Goal: Transaction & Acquisition: Purchase product/service

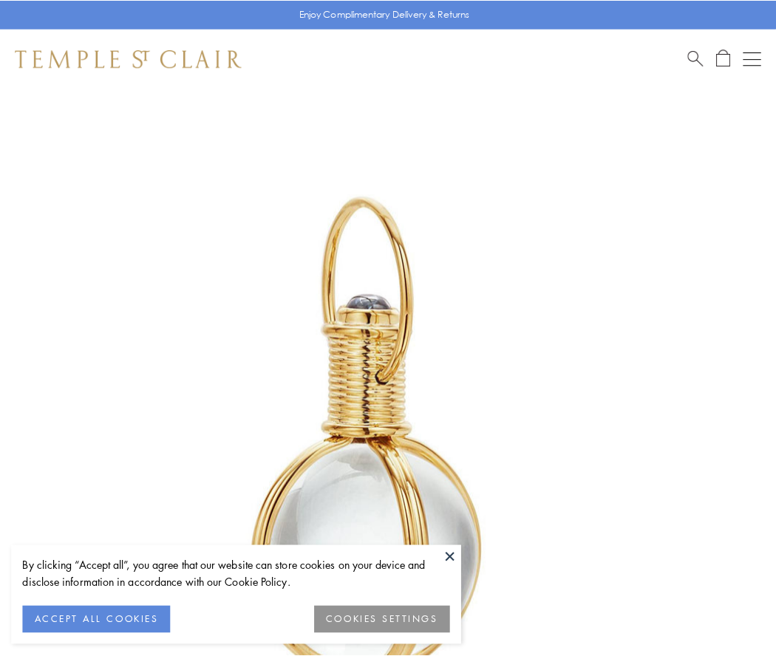
scroll to position [386, 0]
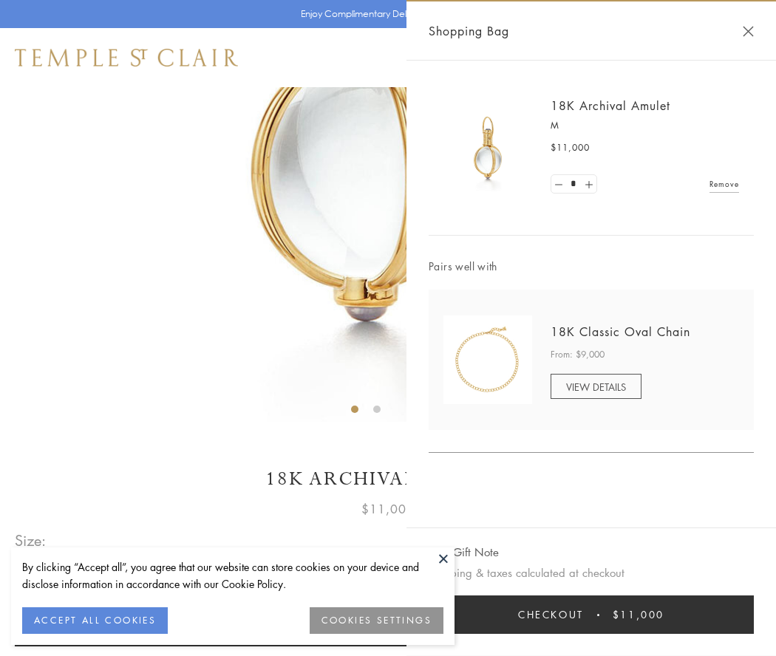
click at [591, 615] on button "Checkout $11,000" at bounding box center [590, 614] width 325 height 38
